Goal: Task Accomplishment & Management: Use online tool/utility

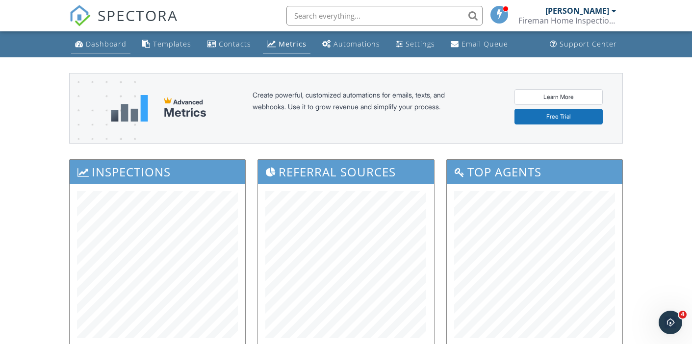
click at [96, 44] on div "Dashboard" at bounding box center [106, 43] width 41 height 9
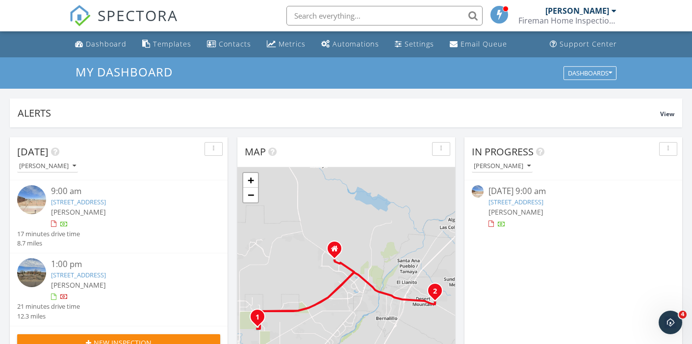
click at [315, 16] on input "text" at bounding box center [384, 16] width 196 height 20
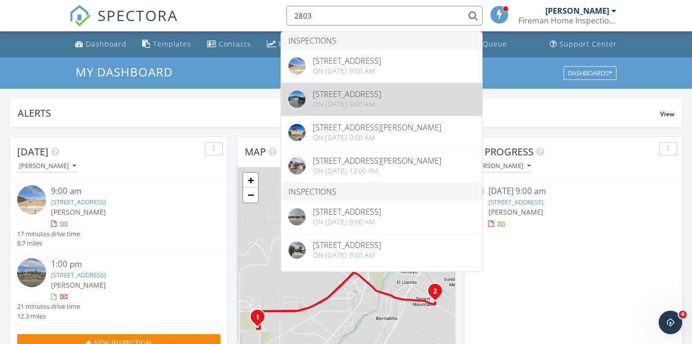
type input "2803"
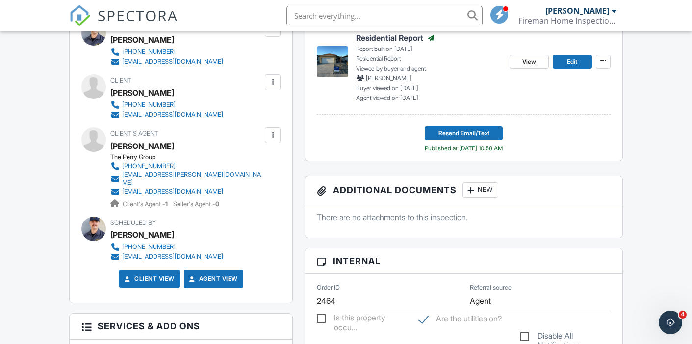
scroll to position [294, 0]
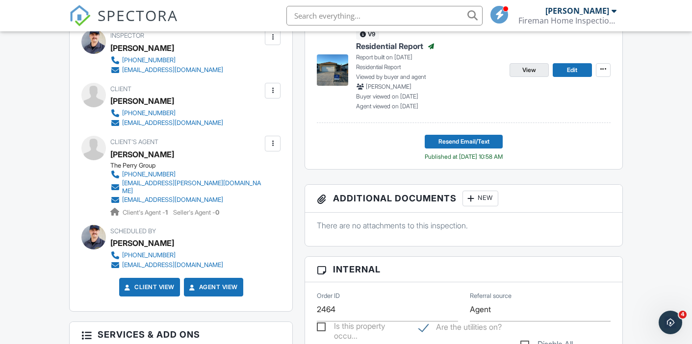
click at [532, 70] on span "View" at bounding box center [529, 70] width 14 height 10
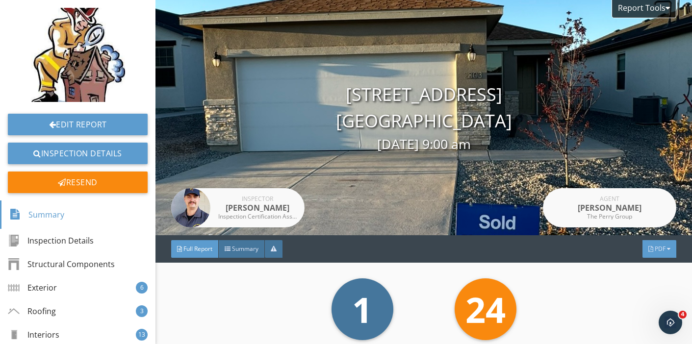
click at [659, 248] on span "PDF" at bounding box center [659, 249] width 11 height 8
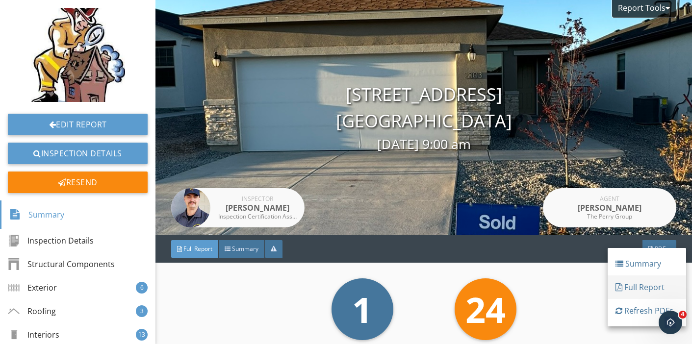
click at [636, 284] on div "Full Report" at bounding box center [646, 287] width 63 height 12
